Goal: Information Seeking & Learning: Learn about a topic

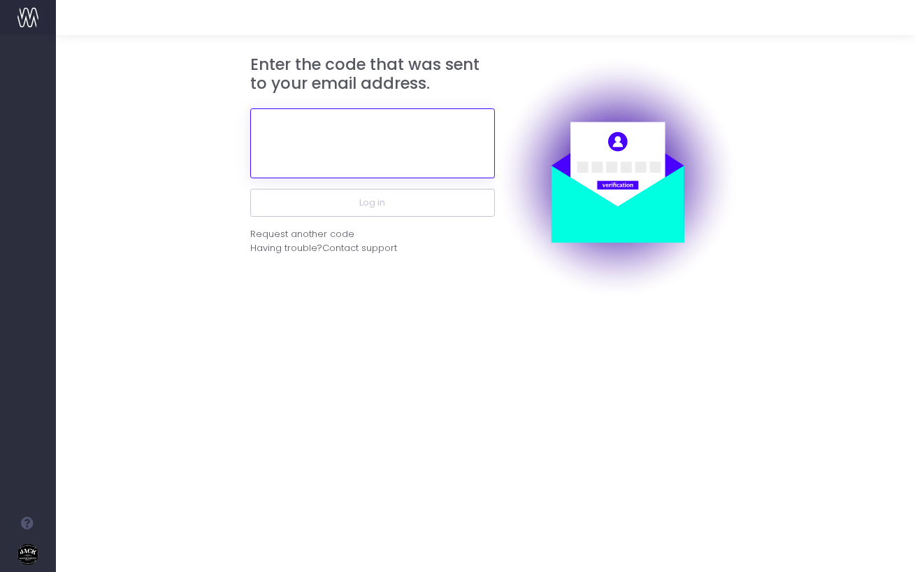
click at [348, 123] on input "text" at bounding box center [372, 143] width 245 height 70
paste input "486083"
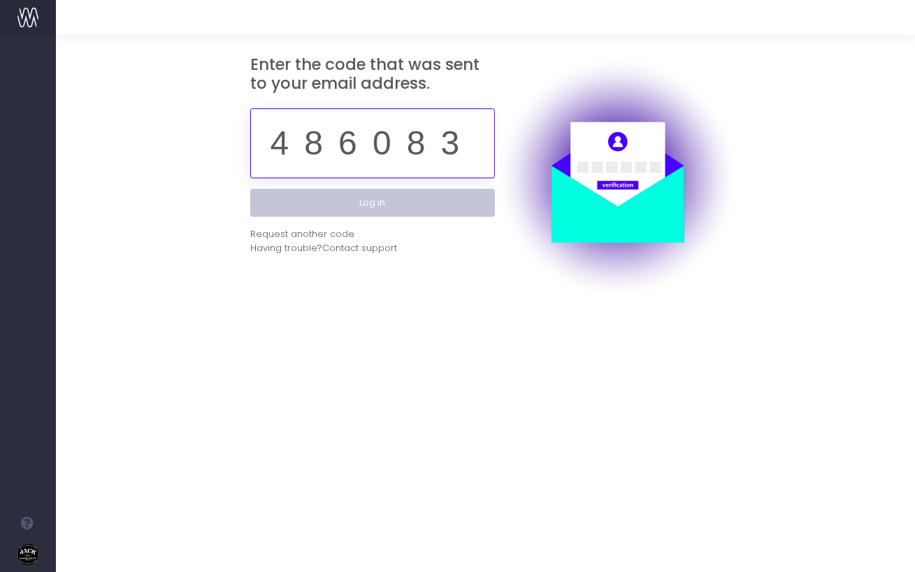
type input "486083"
click at [357, 195] on button "Log in" at bounding box center [372, 203] width 245 height 28
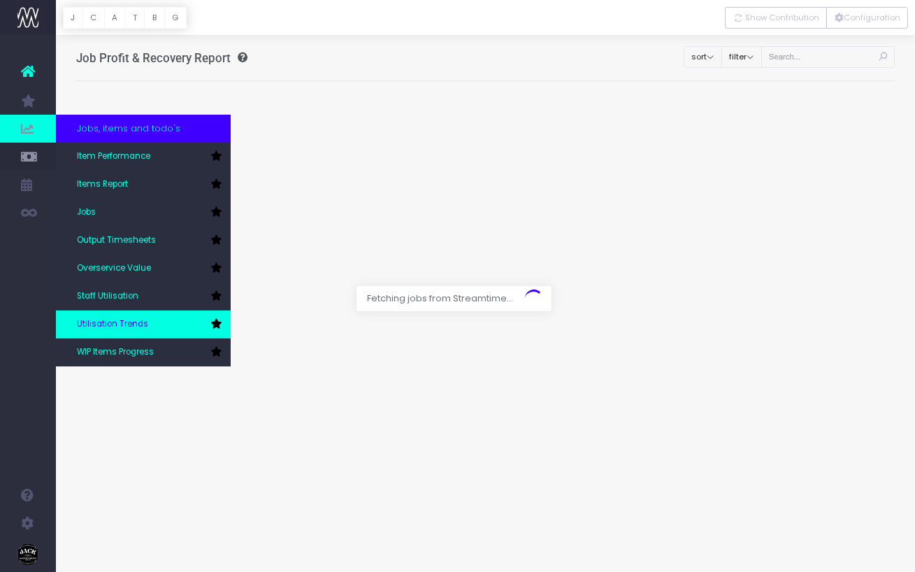
click at [116, 316] on link "Utilisation Trends" at bounding box center [143, 324] width 175 height 28
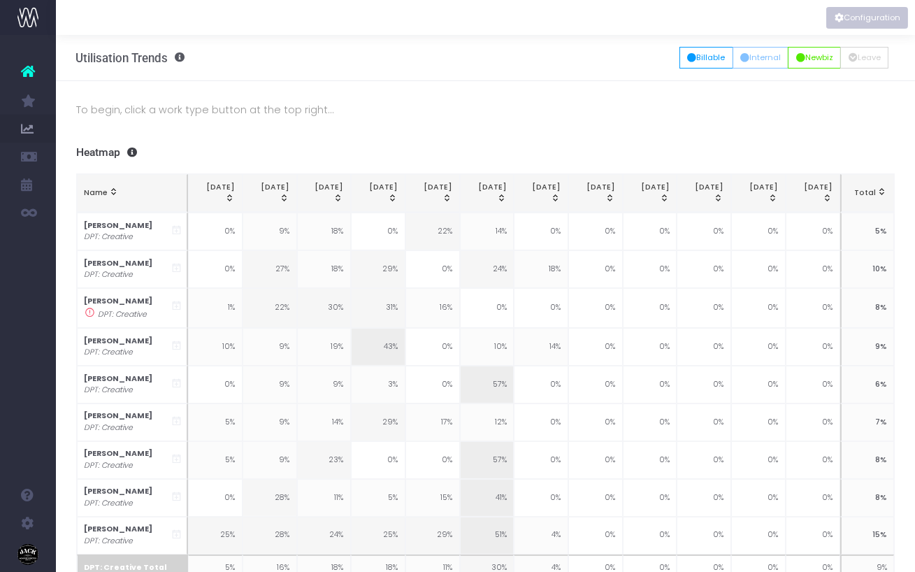
click at [838, 18] on icon "Vertical button group" at bounding box center [839, 18] width 9 height 0
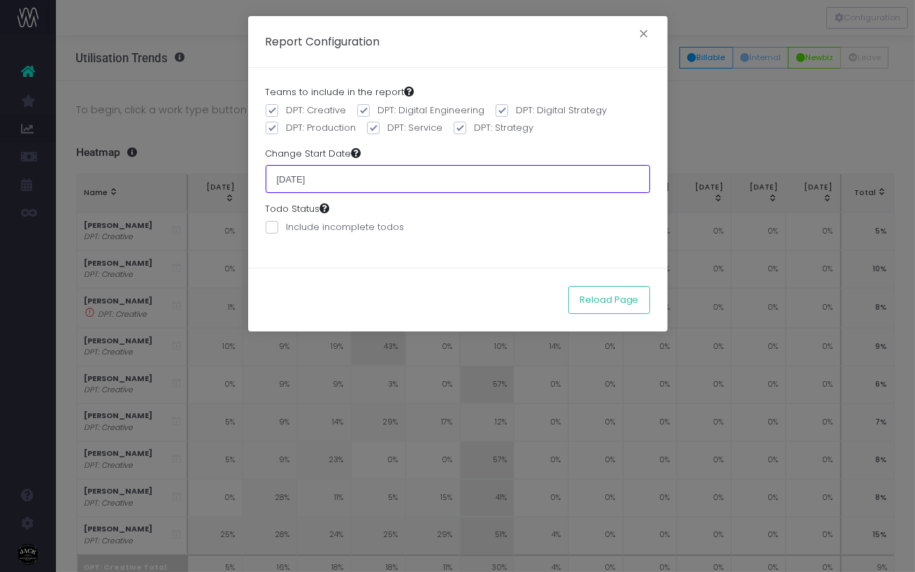
click at [334, 179] on input "[DATE]" at bounding box center [458, 179] width 385 height 28
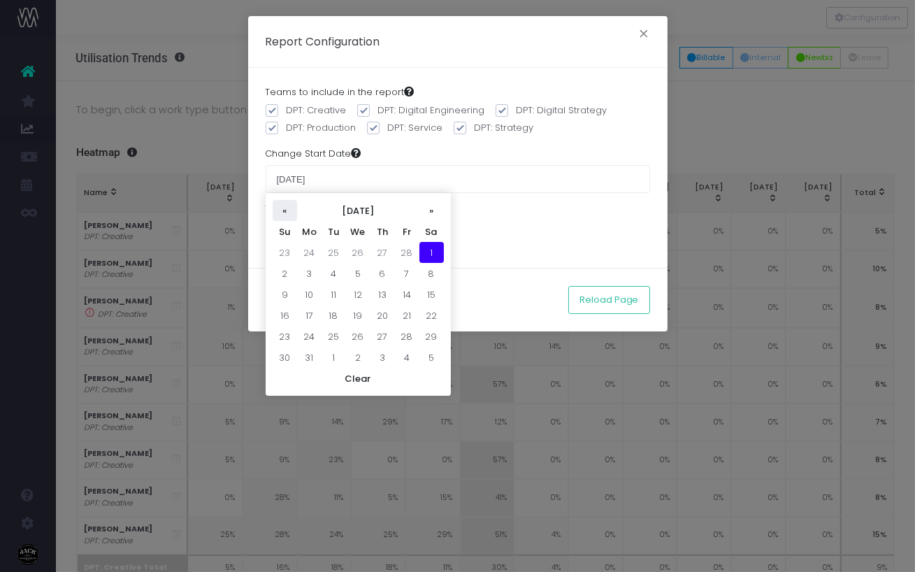
click at [280, 216] on th "«" at bounding box center [285, 210] width 24 height 21
click at [427, 207] on th "»" at bounding box center [432, 210] width 24 height 21
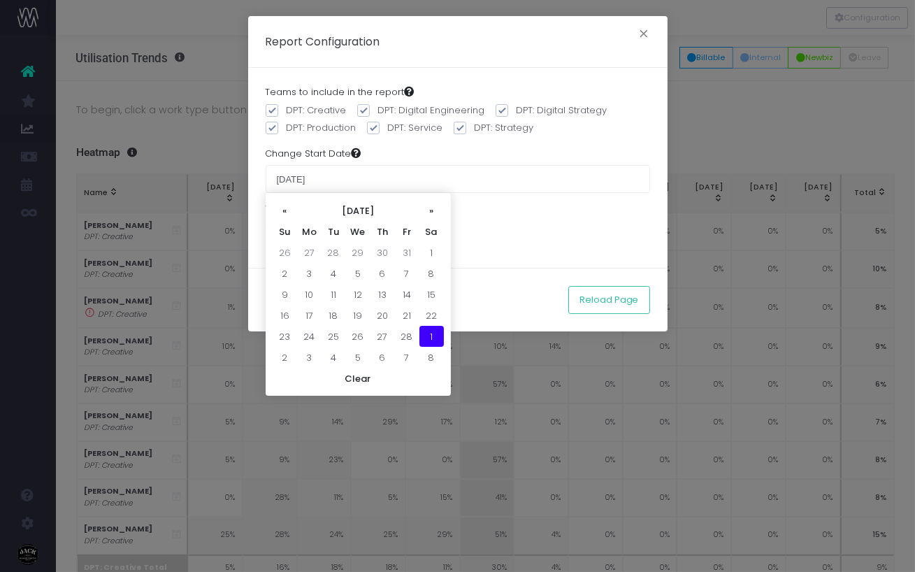
click at [427, 207] on th "»" at bounding box center [432, 210] width 24 height 21
click at [427, 206] on th "»" at bounding box center [432, 210] width 24 height 21
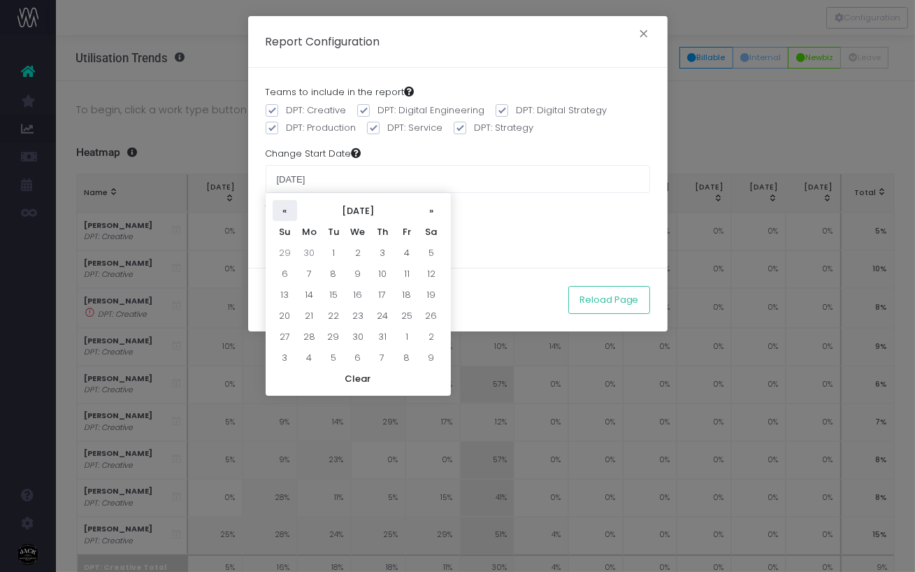
click at [273, 208] on th "«" at bounding box center [285, 210] width 24 height 21
click at [274, 273] on td "1" at bounding box center [285, 273] width 24 height 21
type input "[DATE]"
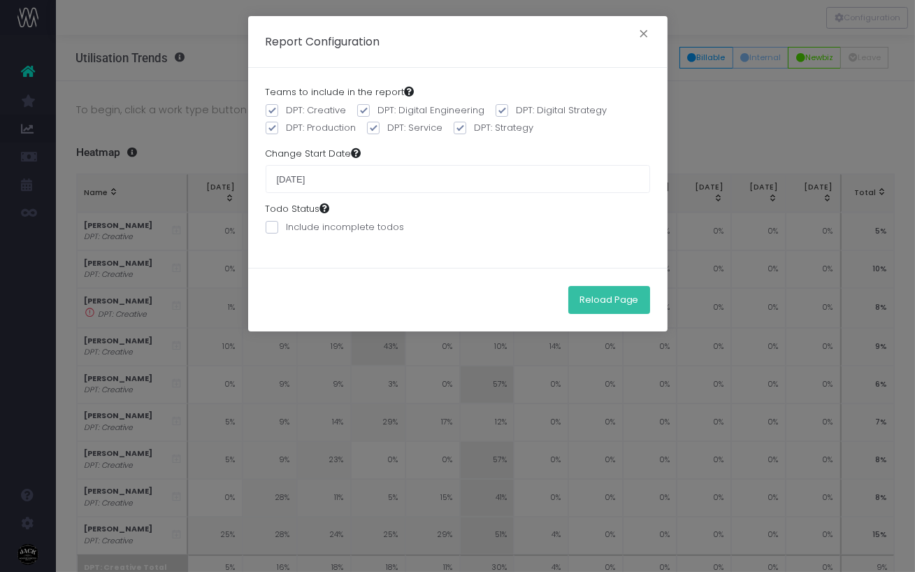
click at [626, 310] on button "Reload Page" at bounding box center [610, 300] width 82 height 28
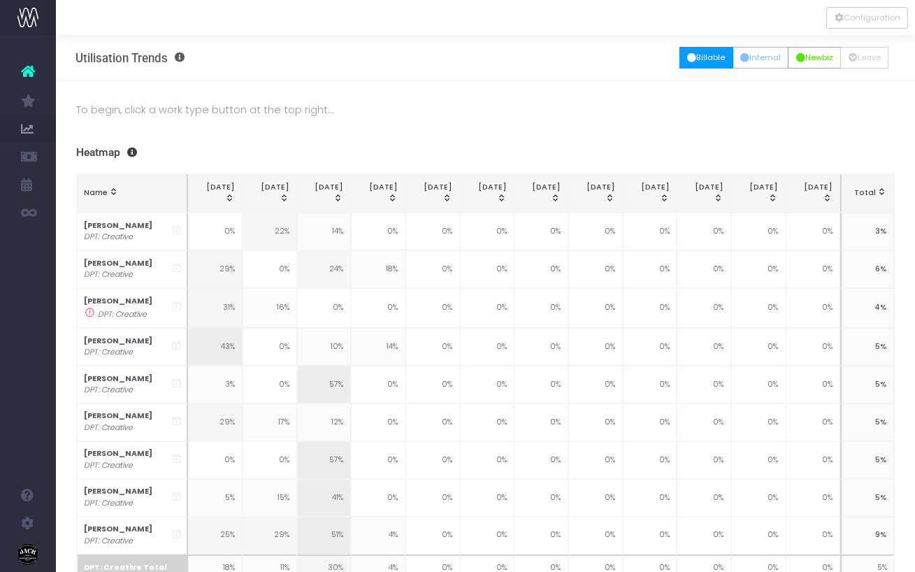
click at [702, 60] on button "Billable" at bounding box center [707, 58] width 54 height 22
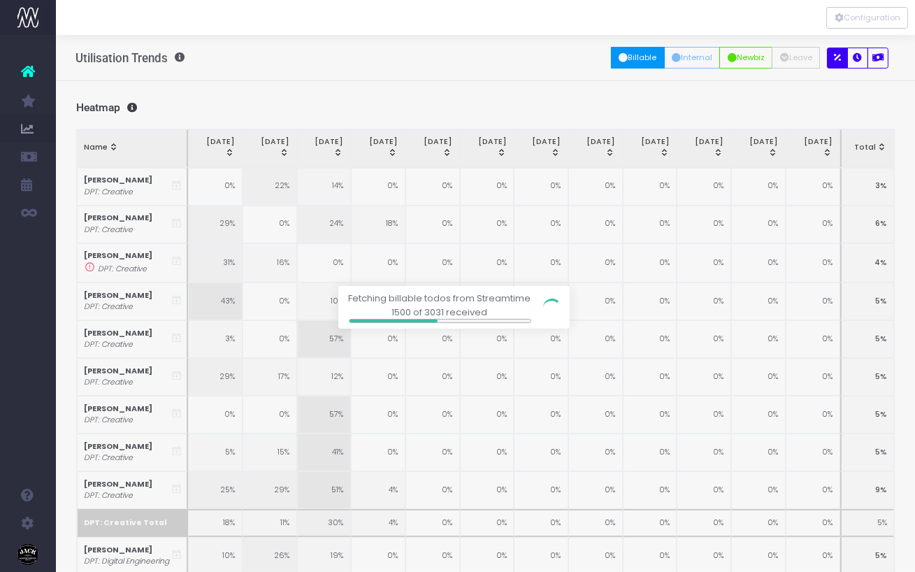
click at [860, 60] on div at bounding box center [457, 286] width 915 height 572
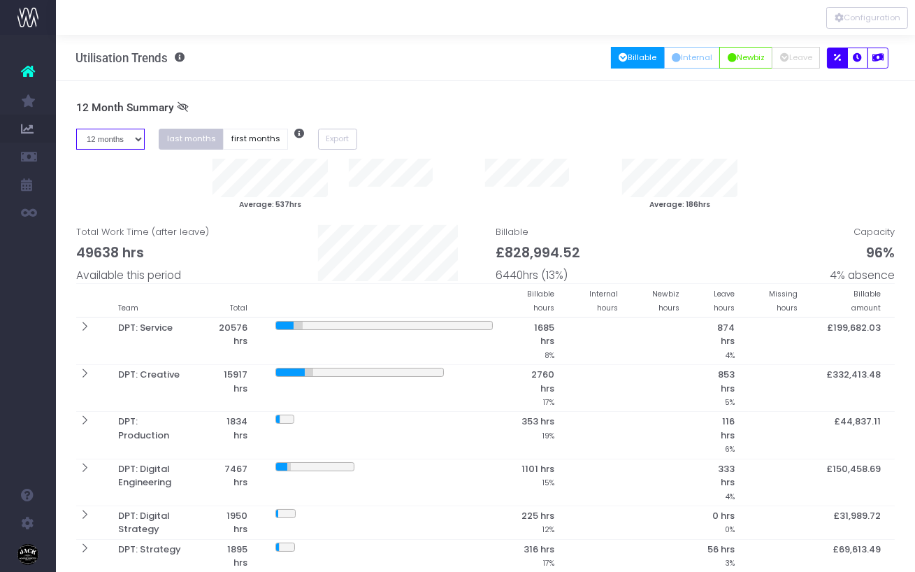
click at [134, 142] on select "1 month 2 months 3 months 4 months 5 months 6 months 7 months 8 months 9 months…" at bounding box center [110, 140] width 69 height 22
click at [76, 129] on select "1 month 2 months 3 months 4 months 5 months 6 months 7 months 8 months 9 months…" at bounding box center [110, 140] width 69 height 22
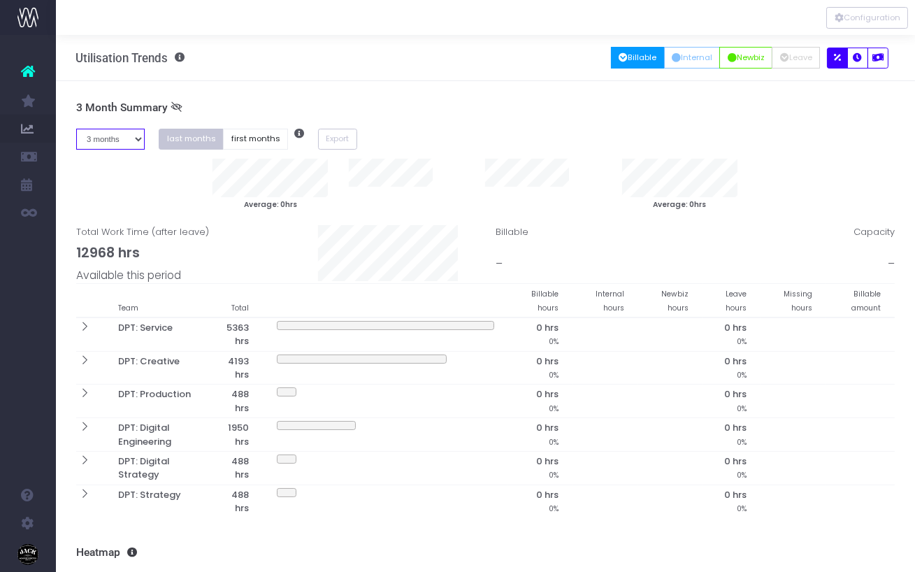
click at [113, 149] on select "1 month 2 months 3 months 4 months 5 months 6 months 7 months 8 months 9 months…" at bounding box center [110, 140] width 69 height 22
select select "one"
click at [76, 129] on select "1 month 2 months 3 months 4 months 5 months 6 months 7 months 8 months 9 months…" at bounding box center [110, 140] width 69 height 22
click at [241, 140] on button "first months" at bounding box center [255, 140] width 65 height 22
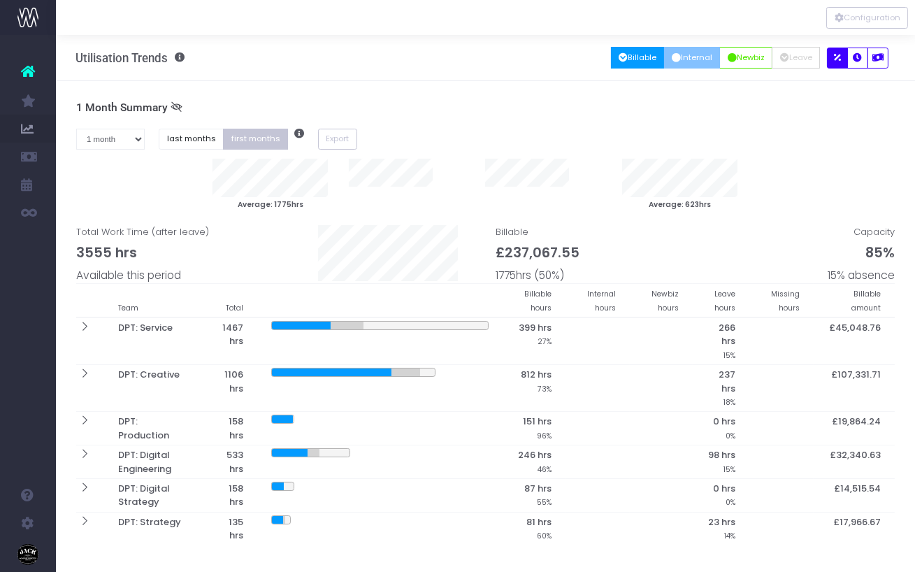
click at [684, 57] on button "Internal" at bounding box center [692, 58] width 57 height 22
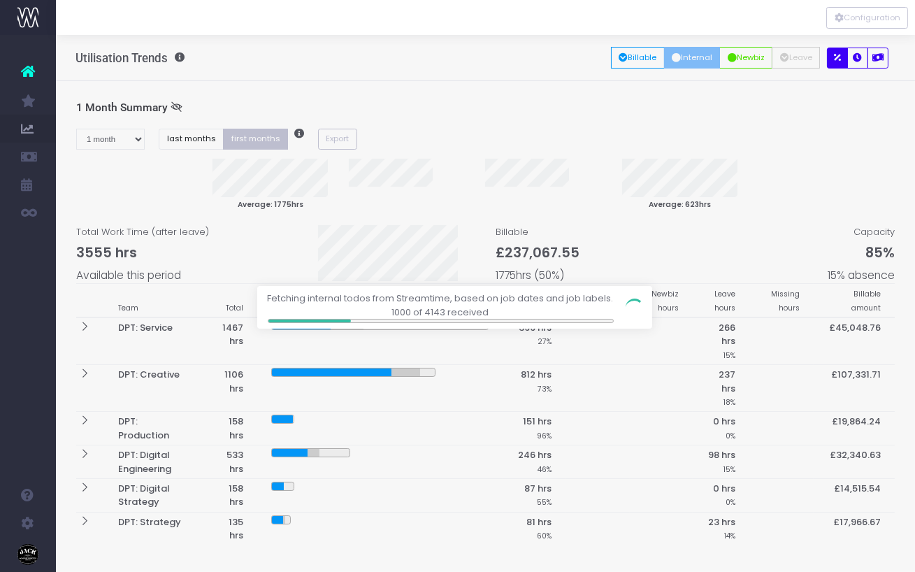
scroll to position [90, 0]
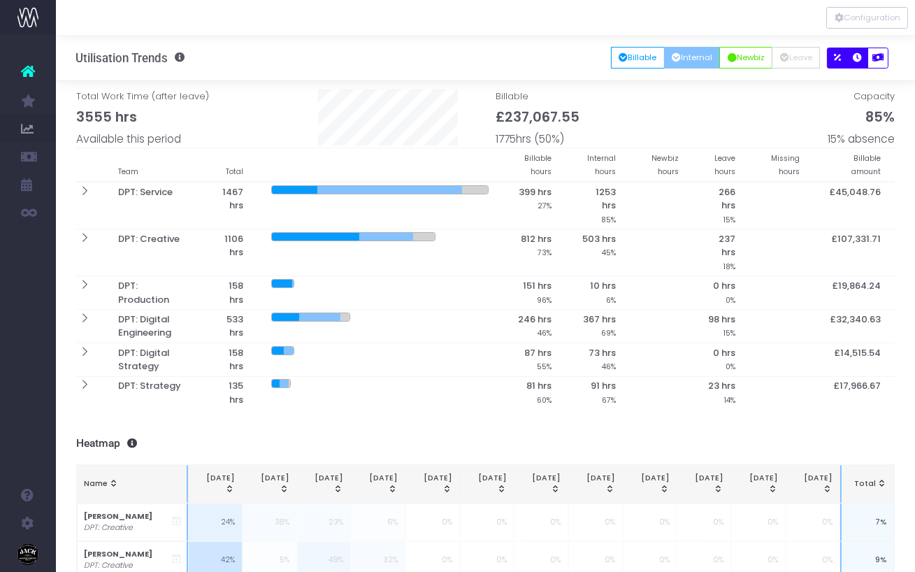
click at [862, 60] on button "button" at bounding box center [858, 58] width 21 height 21
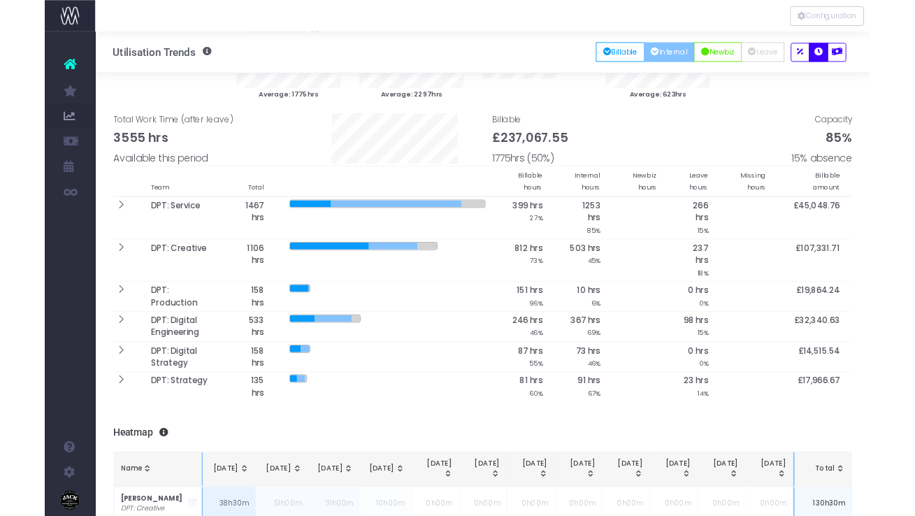
scroll to position [0, 0]
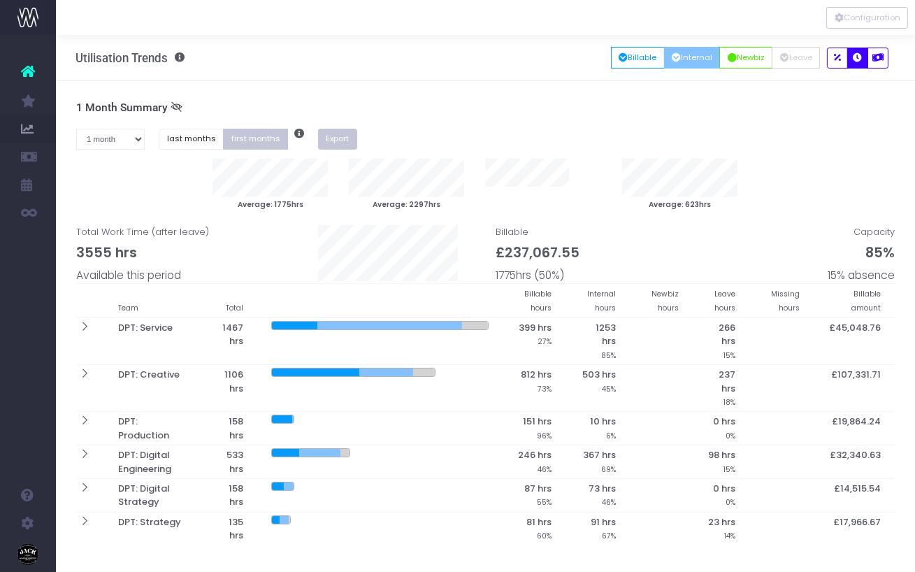
click at [324, 137] on button "Export" at bounding box center [337, 140] width 39 height 22
